Goal: Contribute content: Add original content to the website for others to see

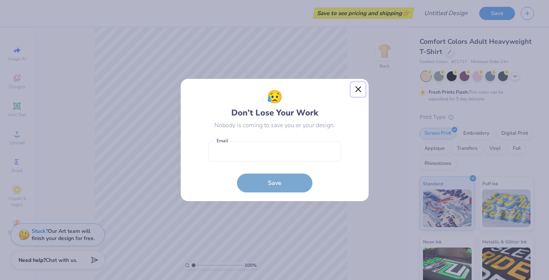
click at [359, 89] on button "Close" at bounding box center [358, 89] width 14 height 14
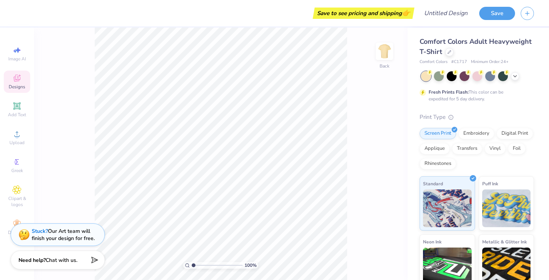
click at [26, 80] on div "Designs" at bounding box center [17, 82] width 26 height 22
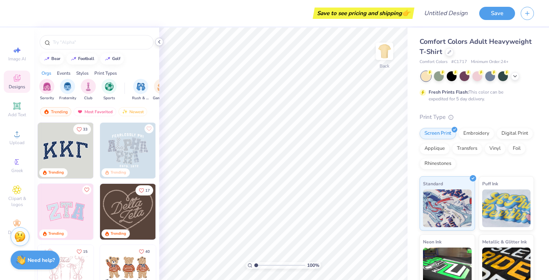
click at [162, 45] on icon at bounding box center [159, 42] width 6 height 6
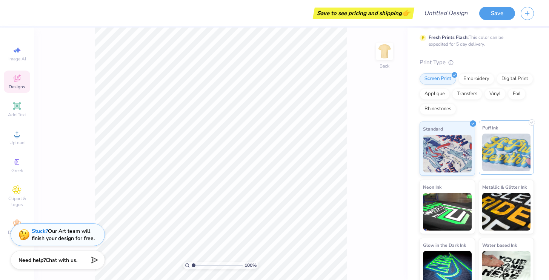
scroll to position [67, 0]
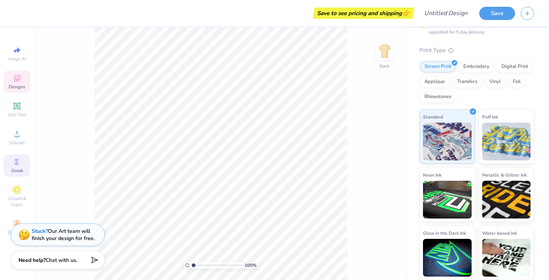
click at [19, 170] on span "Greek" at bounding box center [17, 171] width 12 height 6
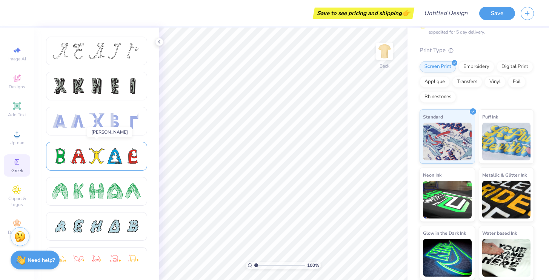
click at [88, 162] on div at bounding box center [96, 156] width 88 height 16
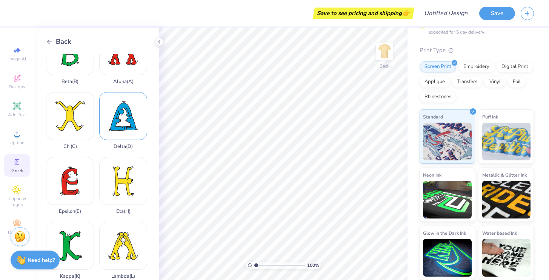
scroll to position [40, 0]
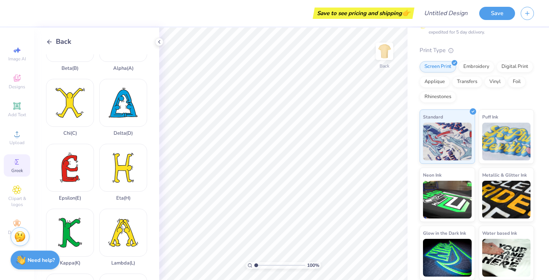
click at [49, 45] on icon at bounding box center [49, 42] width 7 height 7
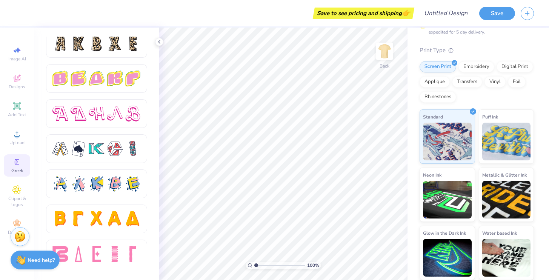
scroll to position [1284, 0]
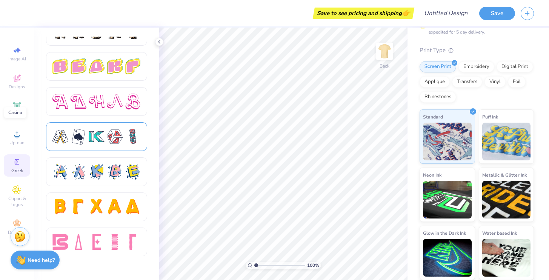
click at [93, 135] on div at bounding box center [97, 137] width 16 height 16
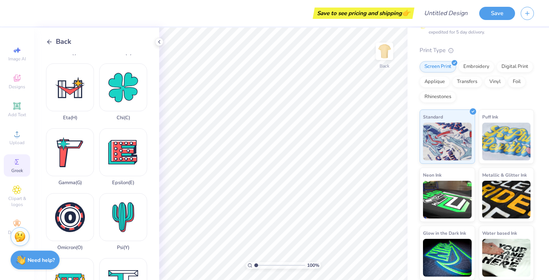
scroll to position [214, 0]
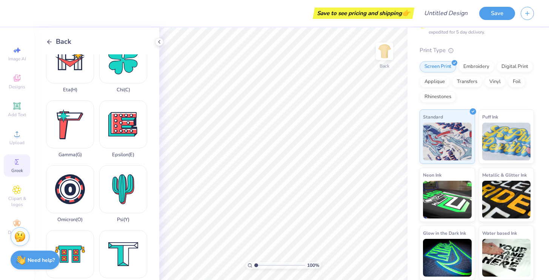
click at [49, 42] on line at bounding box center [50, 42] width 4 height 0
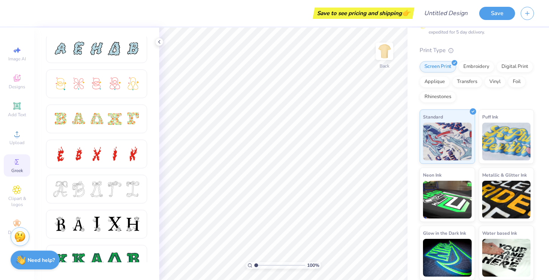
scroll to position [0, 0]
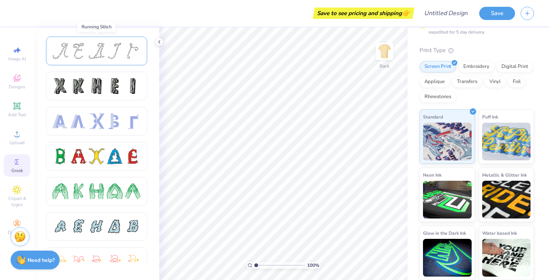
click at [108, 59] on div at bounding box center [96, 51] width 101 height 29
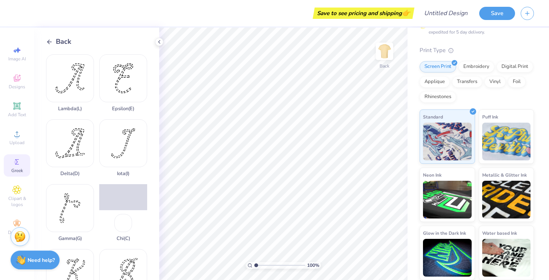
click at [55, 40] on div "Back" at bounding box center [58, 42] width 25 height 10
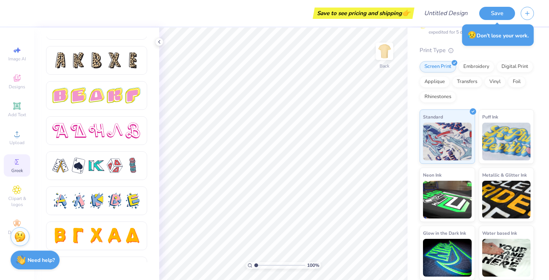
scroll to position [1284, 0]
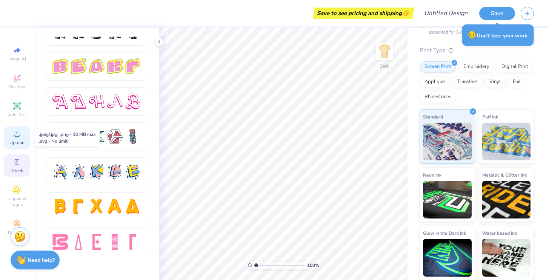
click at [18, 140] on span "Upload" at bounding box center [16, 143] width 15 height 6
click at [17, 78] on icon at bounding box center [16, 78] width 9 height 9
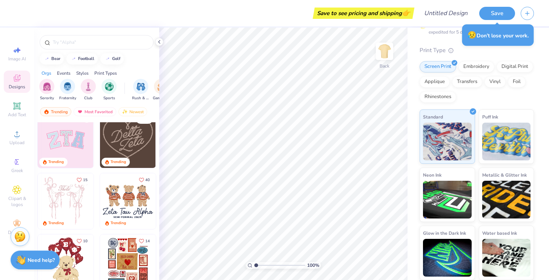
scroll to position [94, 0]
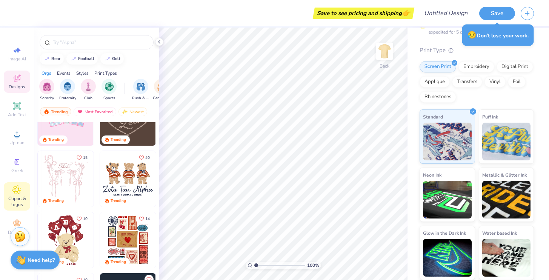
click at [13, 190] on icon at bounding box center [17, 190] width 8 height 8
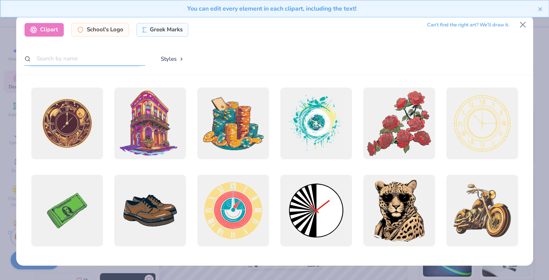
click at [74, 57] on input "text" at bounding box center [85, 59] width 121 height 14
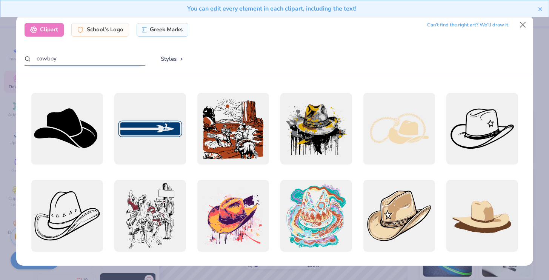
scroll to position [0, 0]
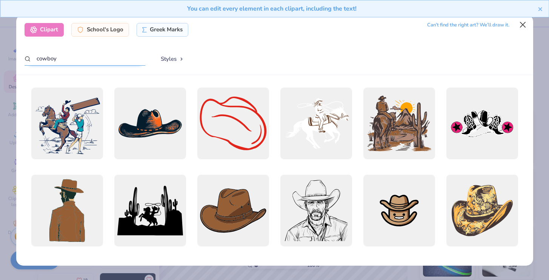
type input "cowboy"
click at [527, 26] on button "Close" at bounding box center [523, 25] width 14 height 14
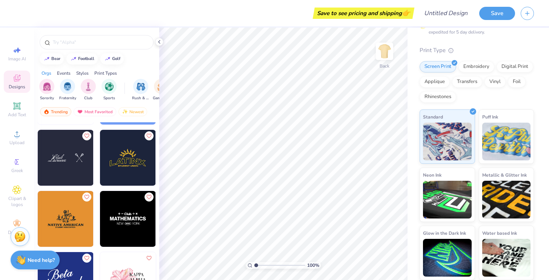
scroll to position [2879, 0]
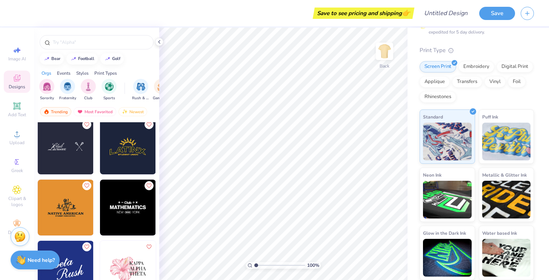
click at [123, 197] on img at bounding box center [128, 208] width 56 height 56
